Goal: Task Accomplishment & Management: Use online tool/utility

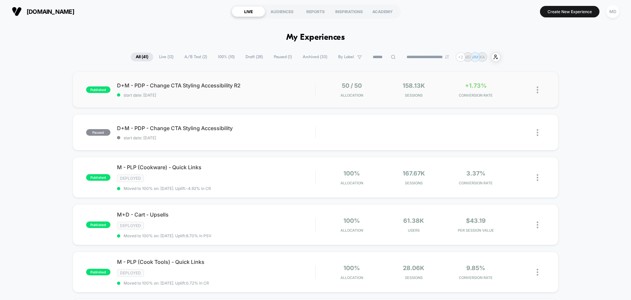
click at [289, 101] on div "published D+M - PDP - Change CTA Styling Accessibility R2 start date: [DATE] 50…" at bounding box center [315, 90] width 485 height 36
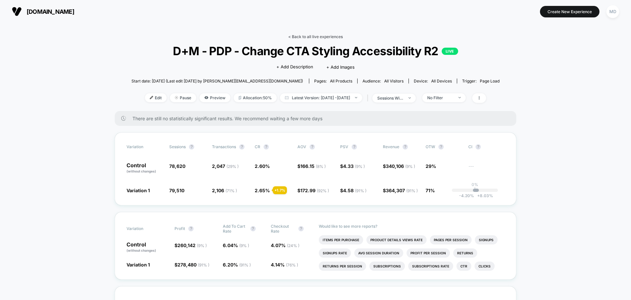
click at [306, 34] on link "< Back to all live experiences" at bounding box center [315, 36] width 55 height 5
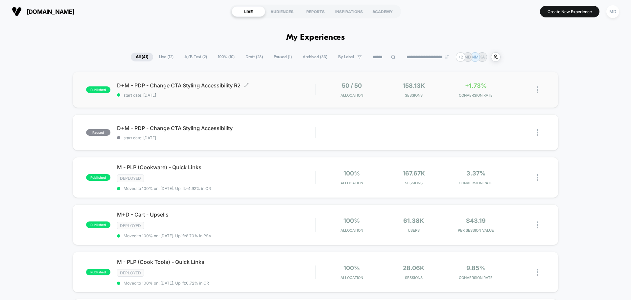
click at [299, 93] on span "start date: [DATE]" at bounding box center [216, 95] width 198 height 5
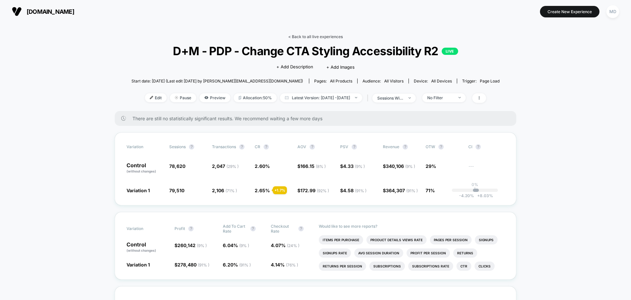
click at [332, 34] on link "< Back to all live experiences" at bounding box center [315, 36] width 55 height 5
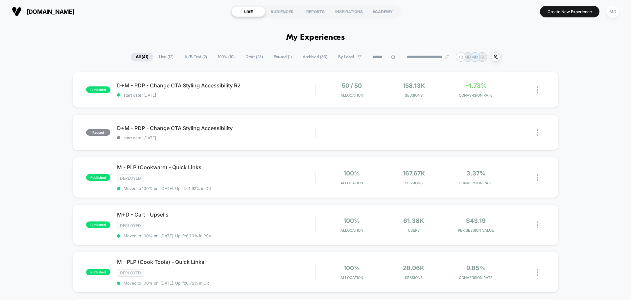
click at [249, 58] on span "Draft ( 28 )" at bounding box center [253, 57] width 27 height 9
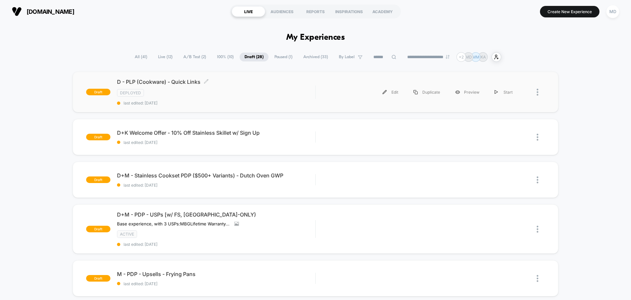
click at [239, 93] on div "Deployed" at bounding box center [216, 93] width 198 height 8
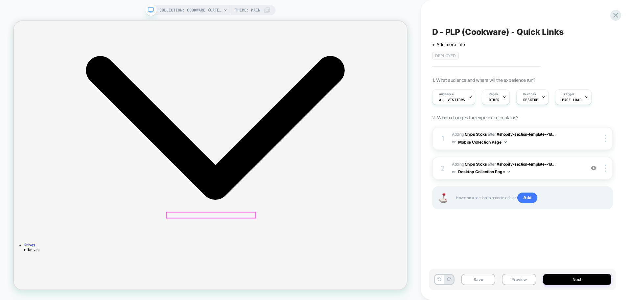
scroll to position [127, 0]
